Goal: Task Accomplishment & Management: Manage account settings

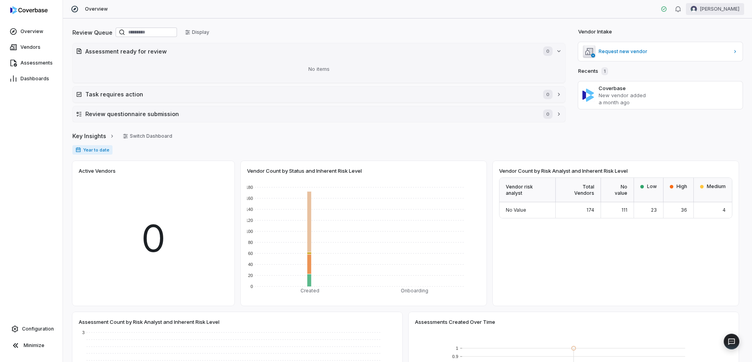
click at [730, 10] on html "Overview Vendors Assessments Dashboards Configuration Minimize Overview [PERSON…" at bounding box center [376, 181] width 752 height 362
click at [708, 74] on div "Log out" at bounding box center [710, 72] width 60 height 13
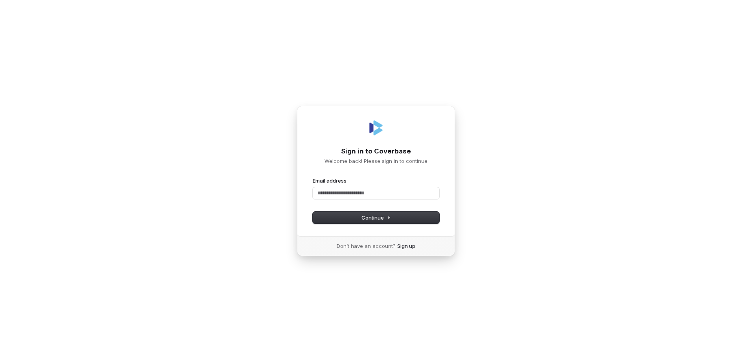
click at [240, 101] on div "Sign in to Coverbase Welcome back! Please sign in to continue Email address Pas…" at bounding box center [376, 181] width 752 height 362
